Goal: Task Accomplishment & Management: Manage account settings

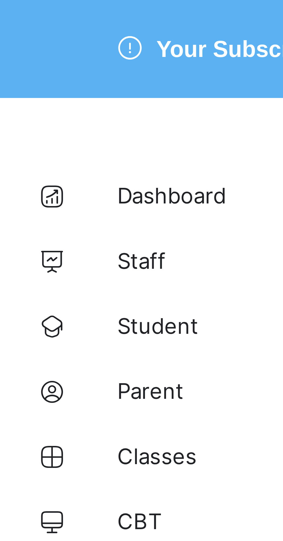
click at [31, 83] on span "Classes" at bounding box center [46, 81] width 46 height 5
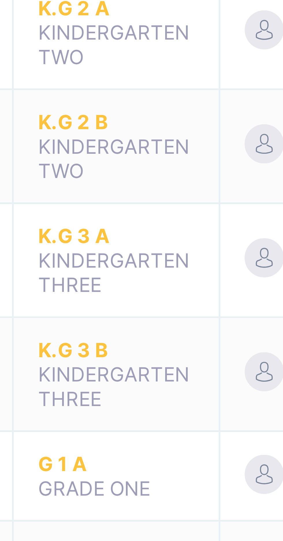
click at [107, 188] on span "K.G 3 A" at bounding box center [113, 190] width 28 height 4
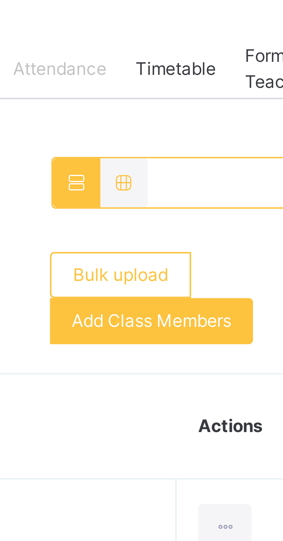
click at [226, 191] on span "Add Class Members" at bounding box center [231, 190] width 32 height 5
